Goal: Task Accomplishment & Management: Manage account settings

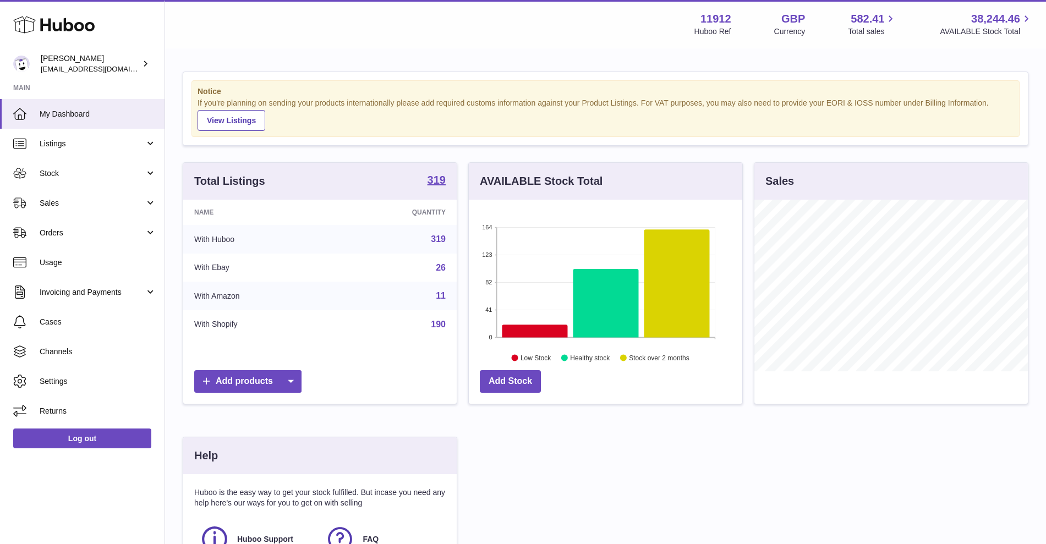
scroll to position [172, 273]
click at [102, 177] on span "Stock" at bounding box center [92, 173] width 105 height 10
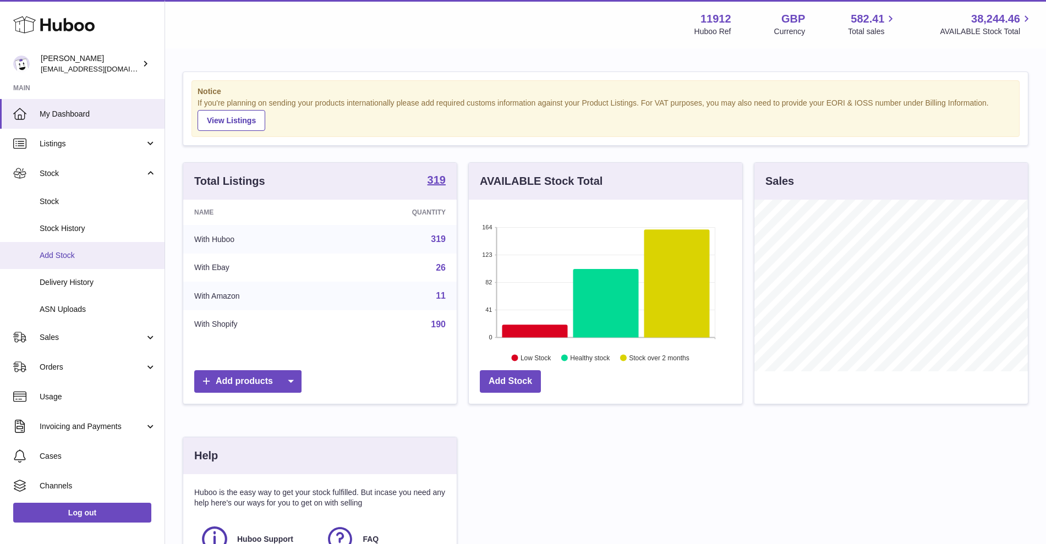
click at [86, 256] on span "Add Stock" at bounding box center [98, 255] width 117 height 10
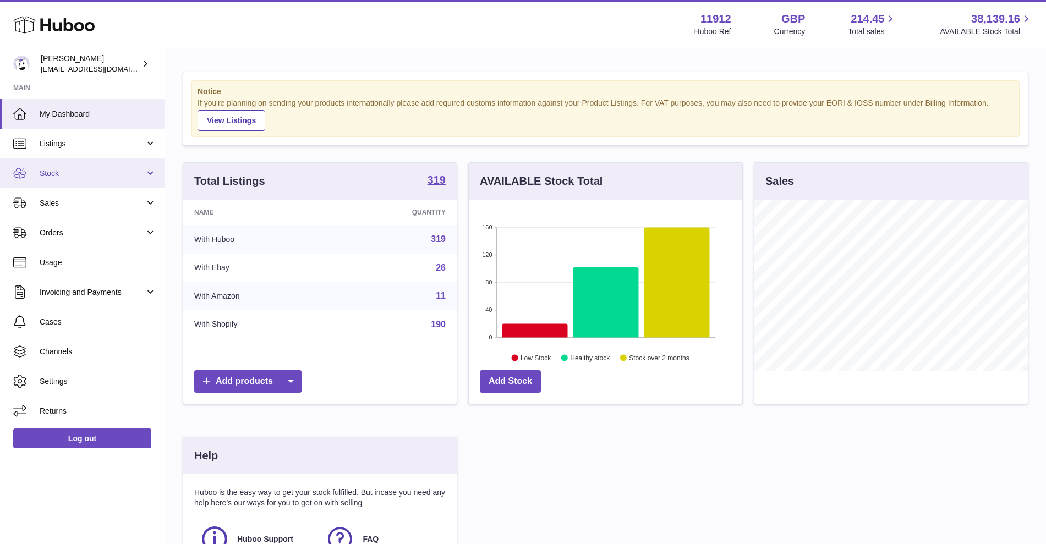
click at [129, 174] on span "Stock" at bounding box center [92, 173] width 105 height 10
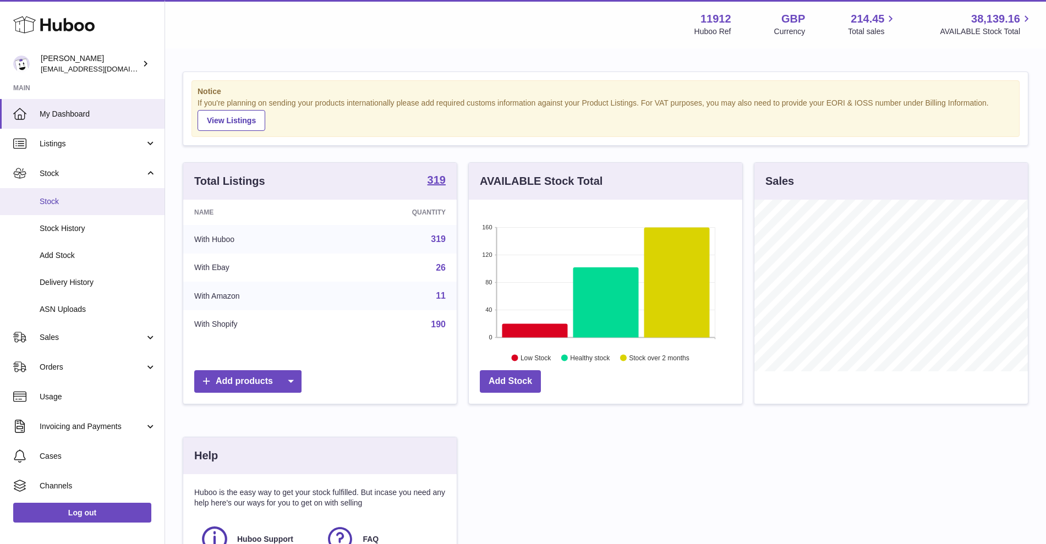
click at [115, 205] on span "Stock" at bounding box center [98, 201] width 117 height 10
